Goal: Find specific page/section: Find specific page/section

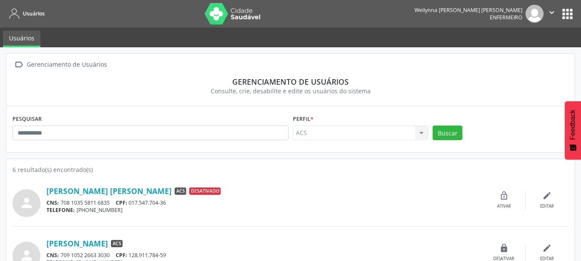
click at [573, 7] on button "apps" at bounding box center [567, 13] width 15 height 15
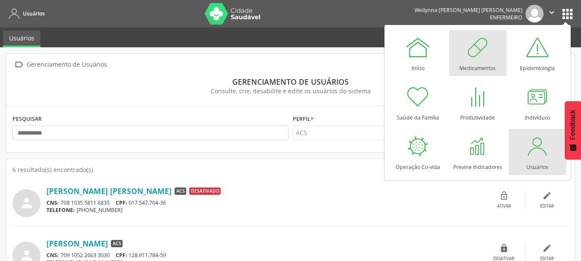
click at [472, 64] on div "Medicamentos" at bounding box center [477, 66] width 37 height 12
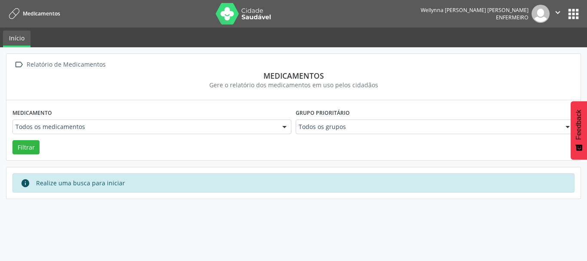
click at [574, 13] on button "apps" at bounding box center [573, 13] width 15 height 15
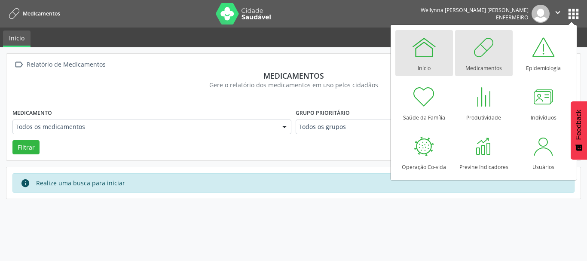
click at [418, 63] on div "Início" at bounding box center [424, 66] width 13 height 12
